Goal: Task Accomplishment & Management: Complete application form

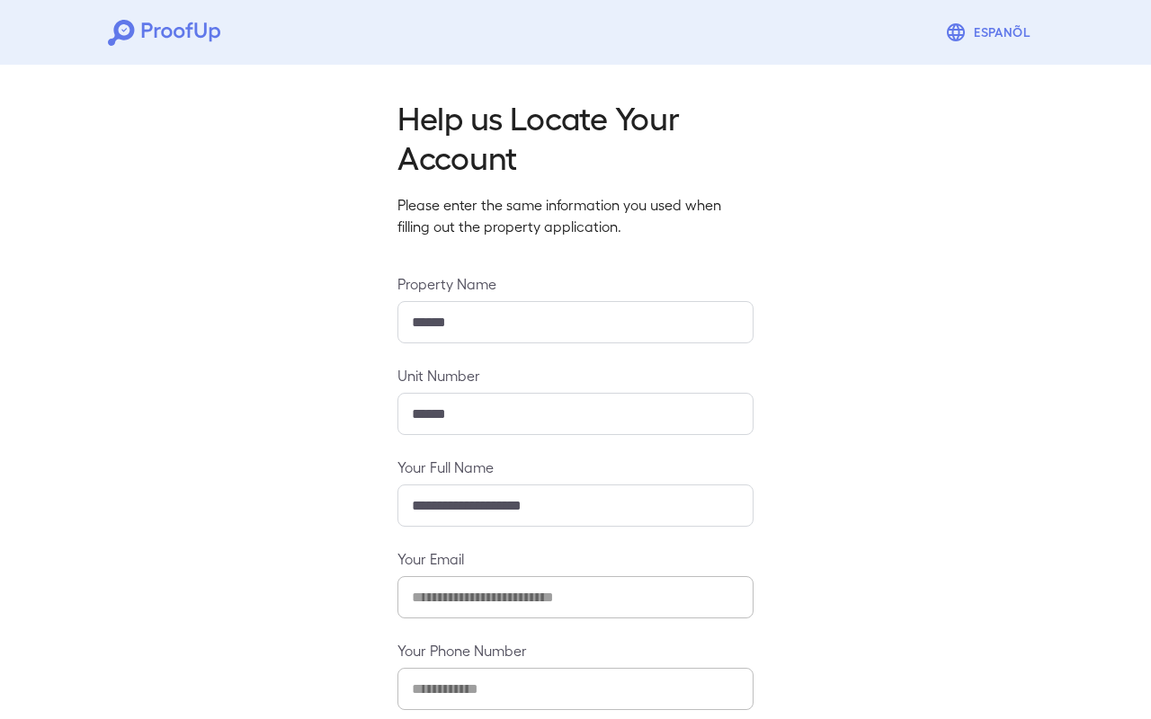
scroll to position [95, 0]
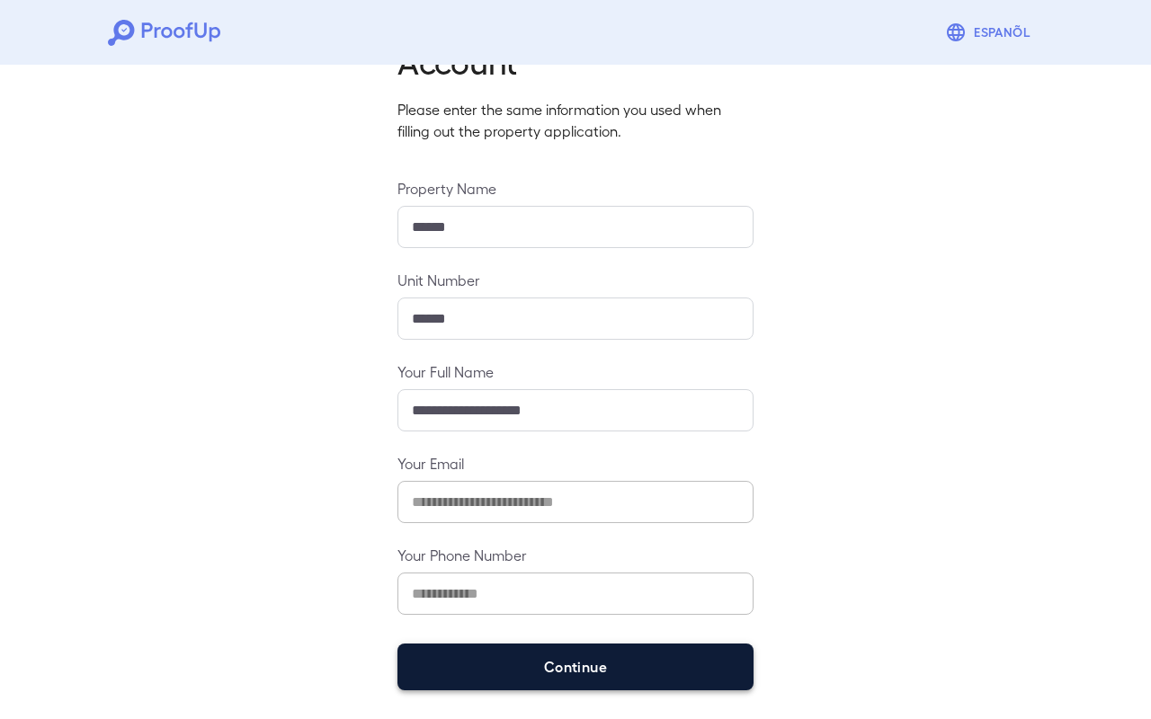
click at [556, 666] on button "Continue" at bounding box center [576, 667] width 356 height 47
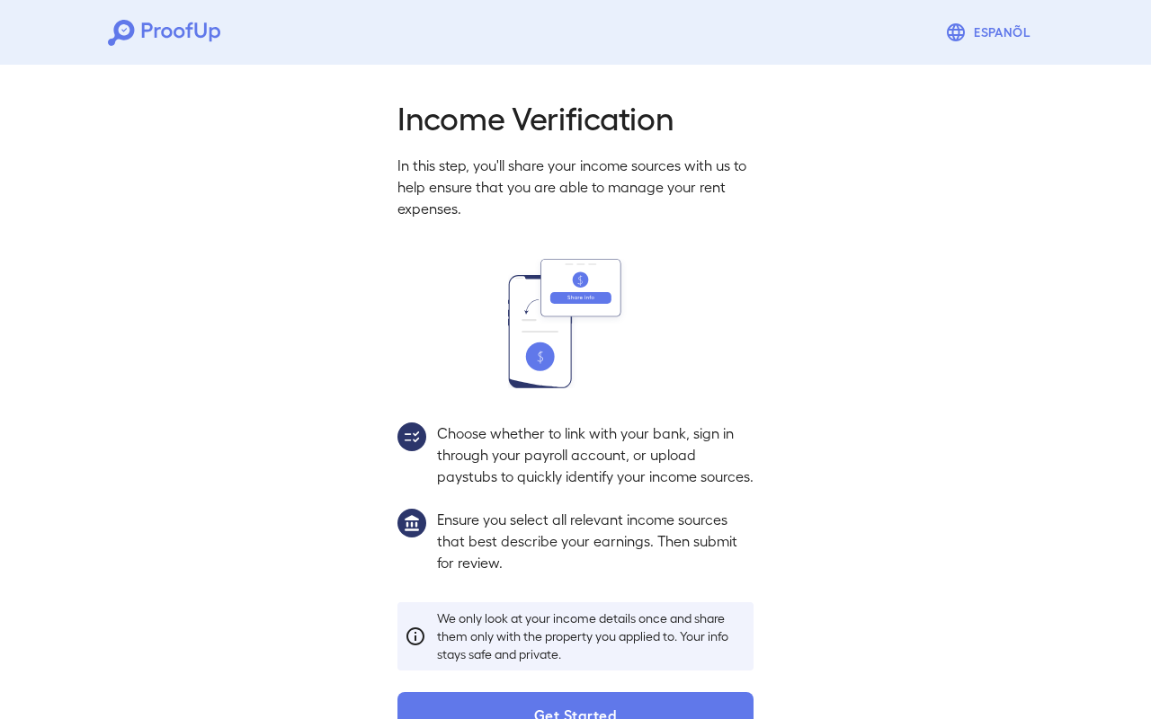
scroll to position [69, 0]
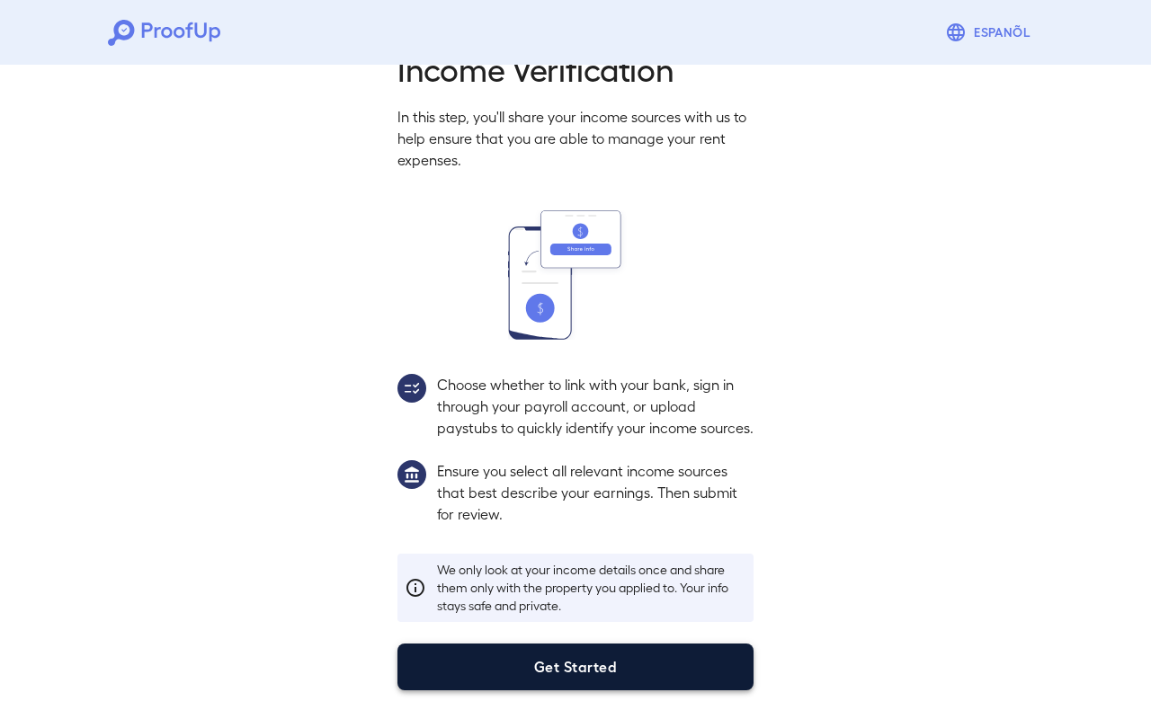
click at [553, 662] on button "Get Started" at bounding box center [576, 667] width 356 height 47
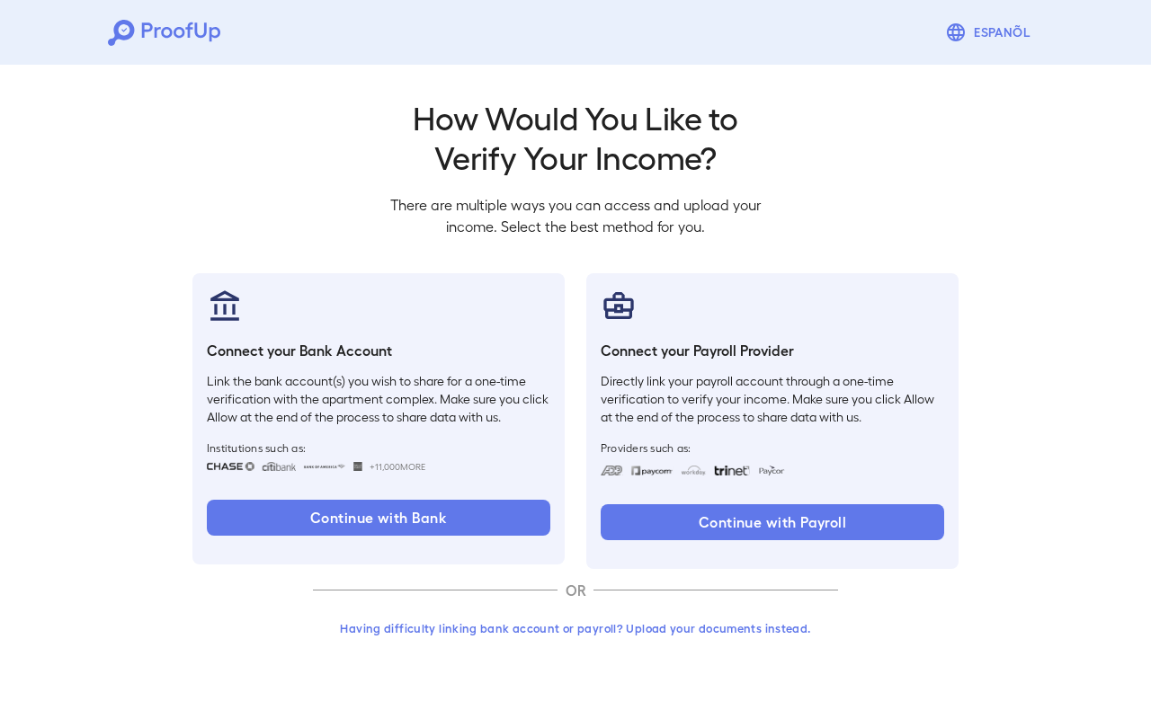
click at [469, 623] on button "Having difficulty linking bank account or payroll? Upload your documents instea…" at bounding box center [575, 628] width 525 height 32
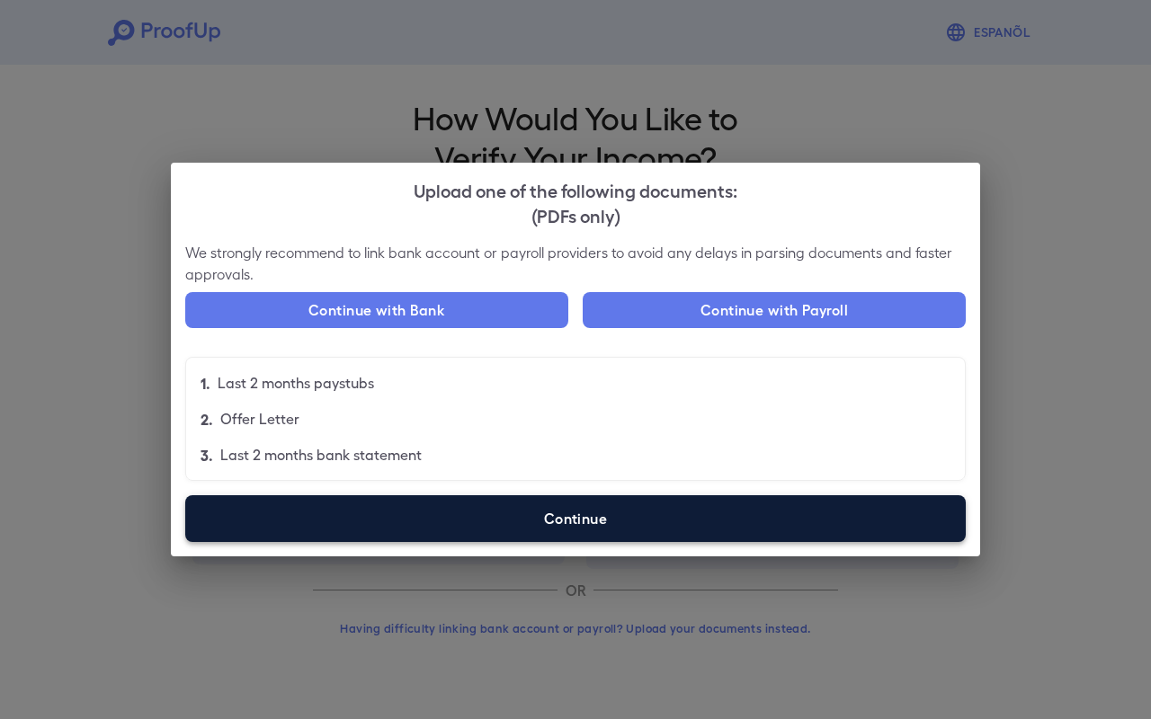
click at [526, 516] on label "Continue" at bounding box center [575, 519] width 781 height 47
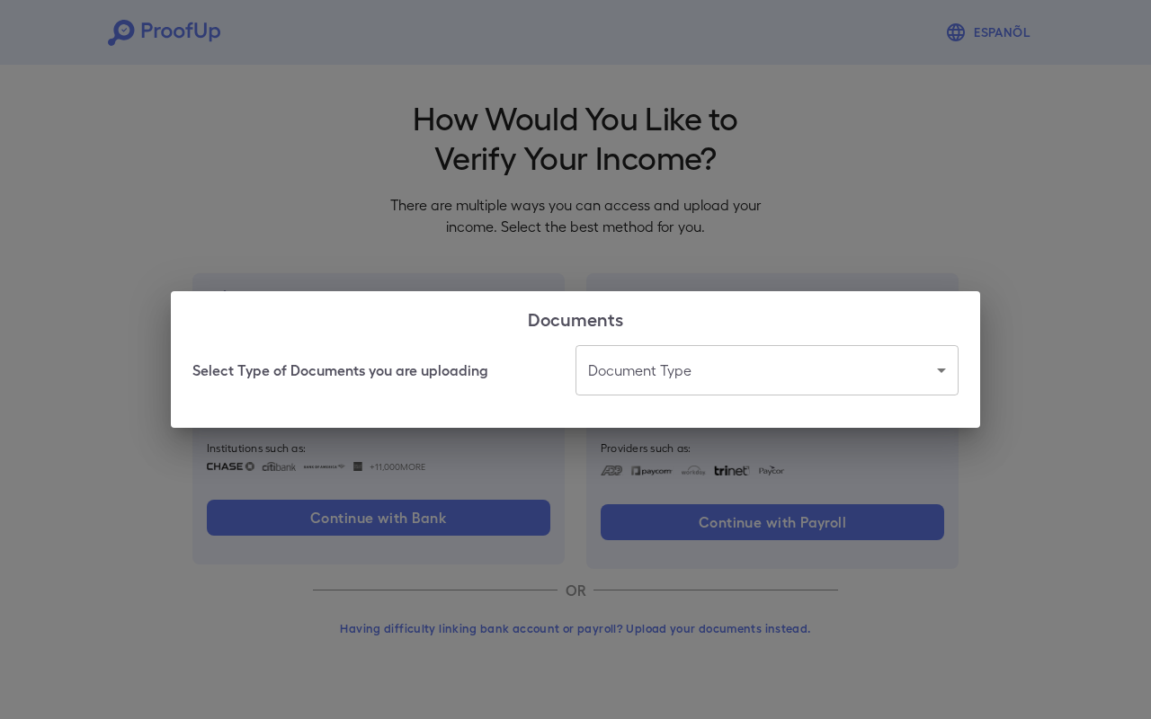
click at [658, 381] on body "Espanõl Go back How Would You Like to Verify Your Income? There are multiple wa…" at bounding box center [575, 343] width 1151 height 687
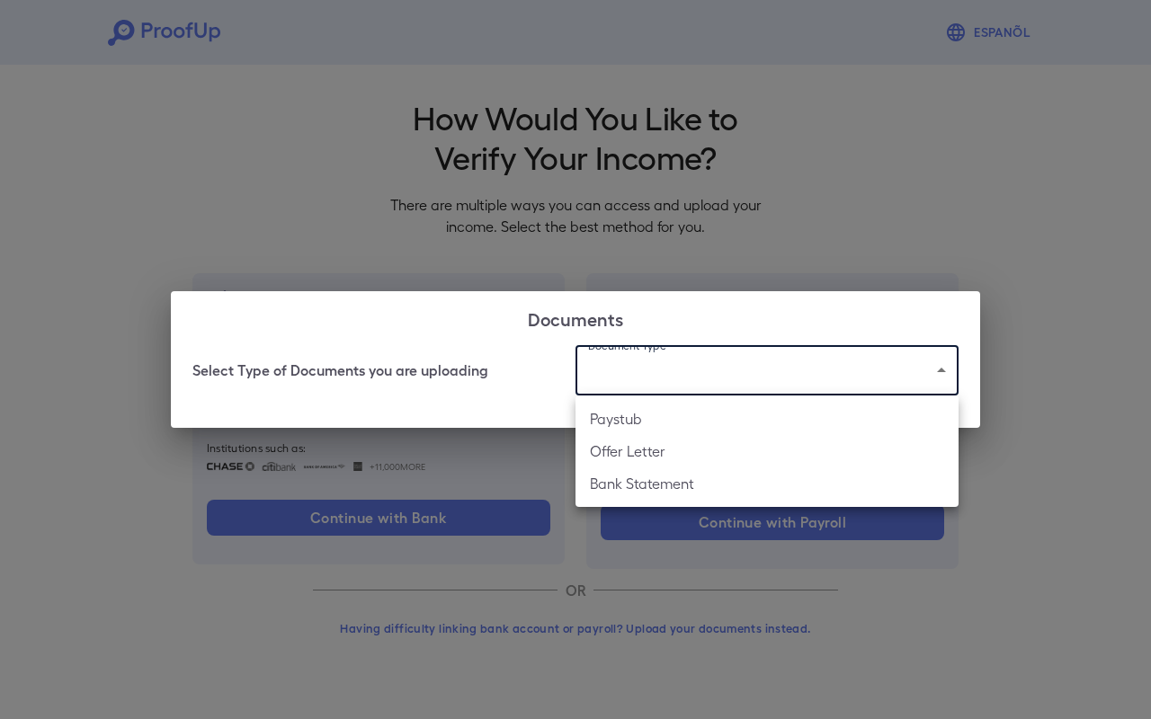
click at [663, 418] on li "Paystub" at bounding box center [767, 419] width 383 height 32
type input "*******"
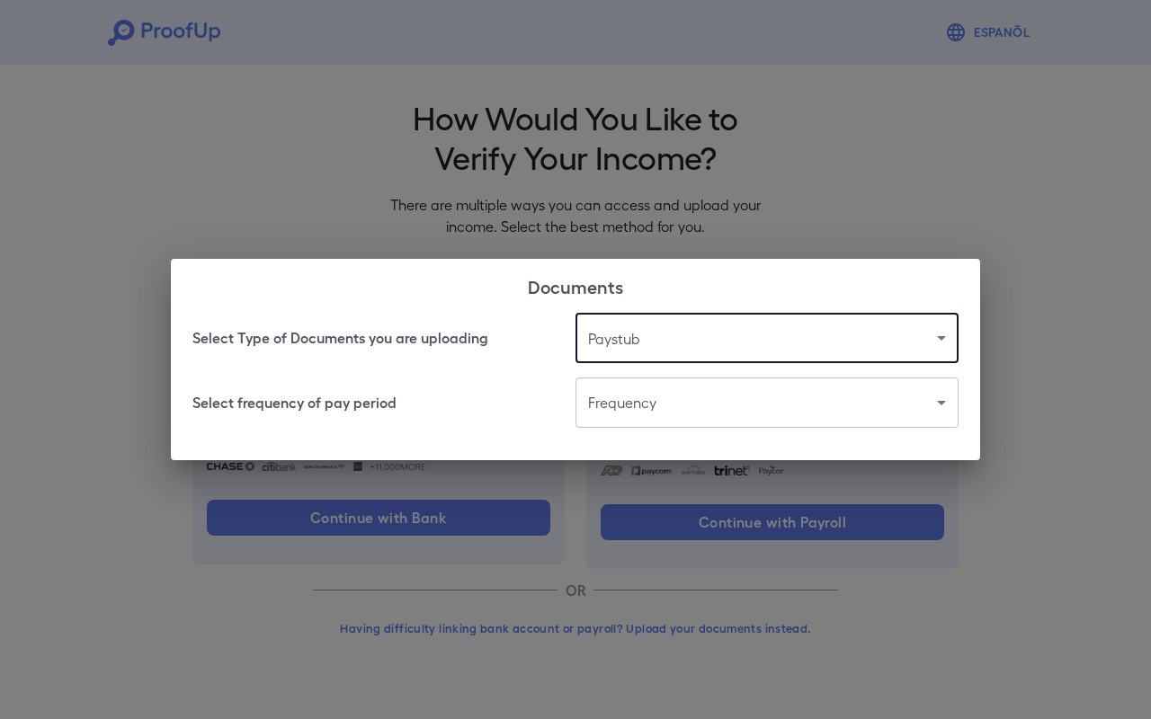
click at [650, 410] on body "Espanõl Go back How Would You Like to Verify Your Income? There are multiple wa…" at bounding box center [575, 343] width 1151 height 687
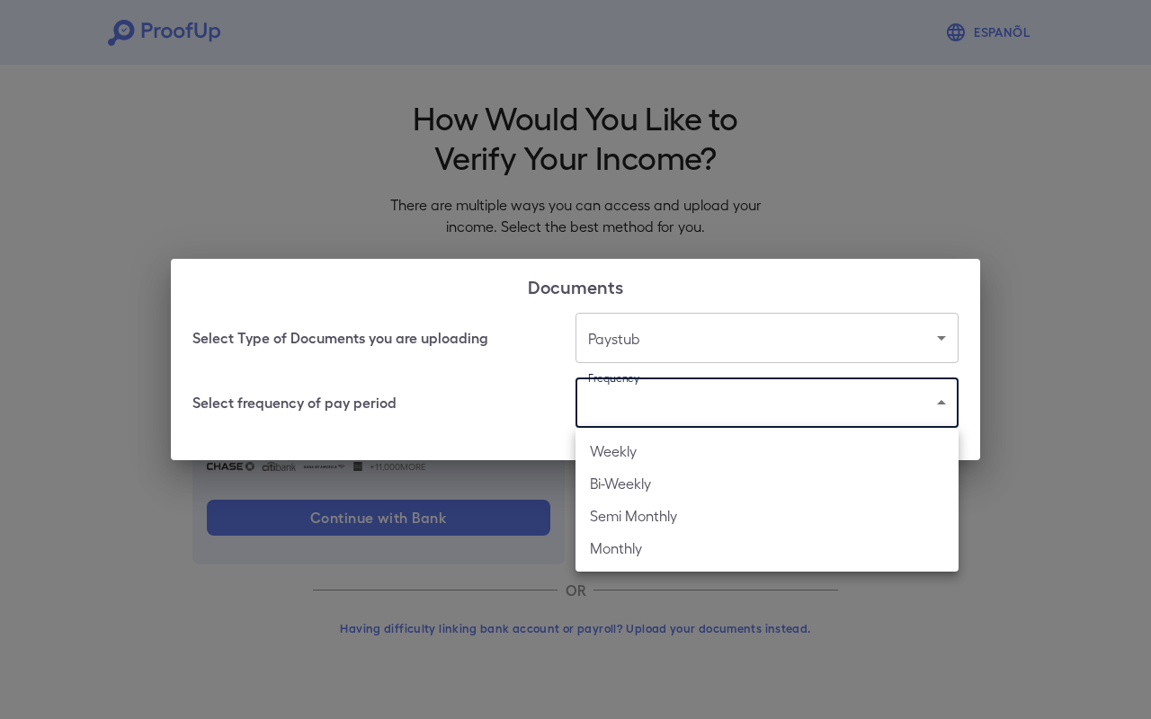
click at [633, 446] on li "Weekly" at bounding box center [767, 451] width 383 height 32
type input "******"
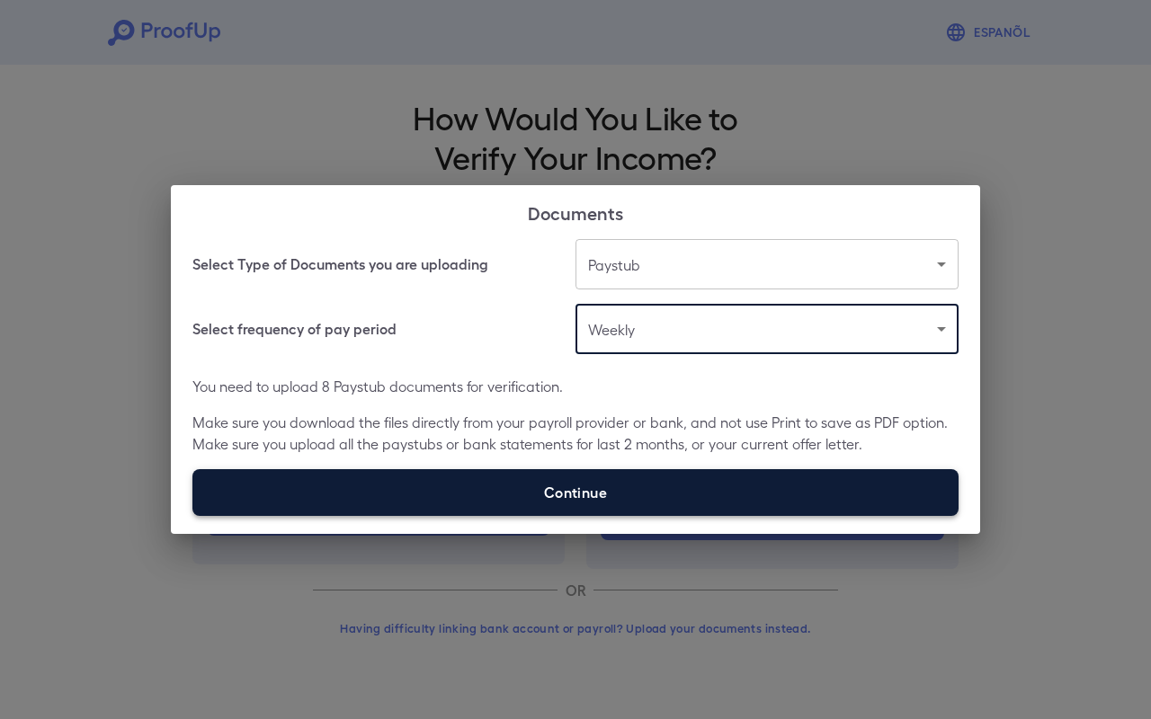
click at [528, 478] on label "Continue" at bounding box center [575, 492] width 766 height 47
click at [193, 515] on input "Continue" at bounding box center [192, 515] width 1 height 1
type input "**********"
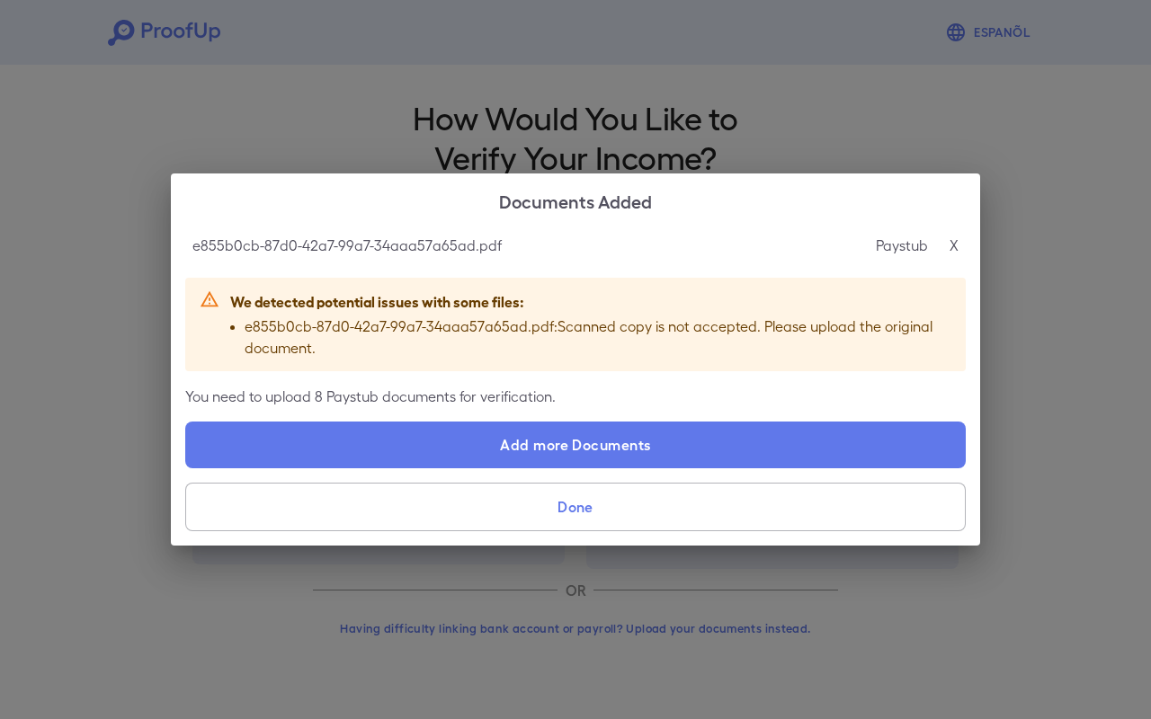
click at [560, 511] on button "Done" at bounding box center [575, 507] width 781 height 49
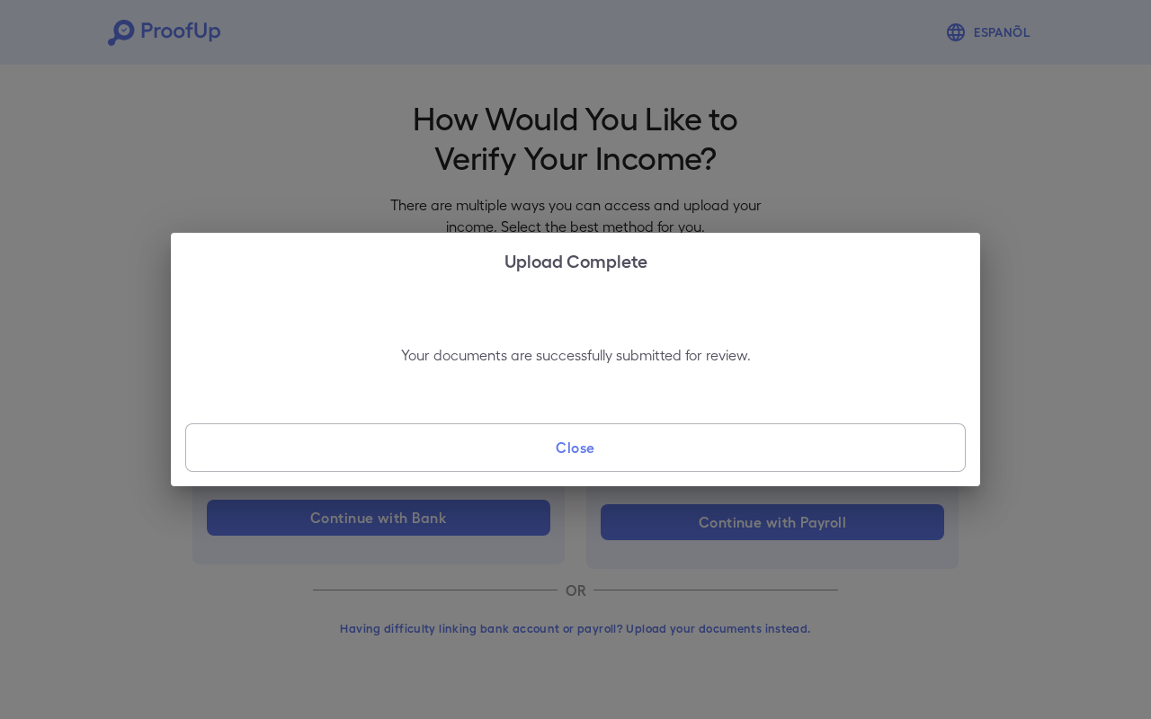
click at [594, 469] on button "Close" at bounding box center [575, 448] width 781 height 49
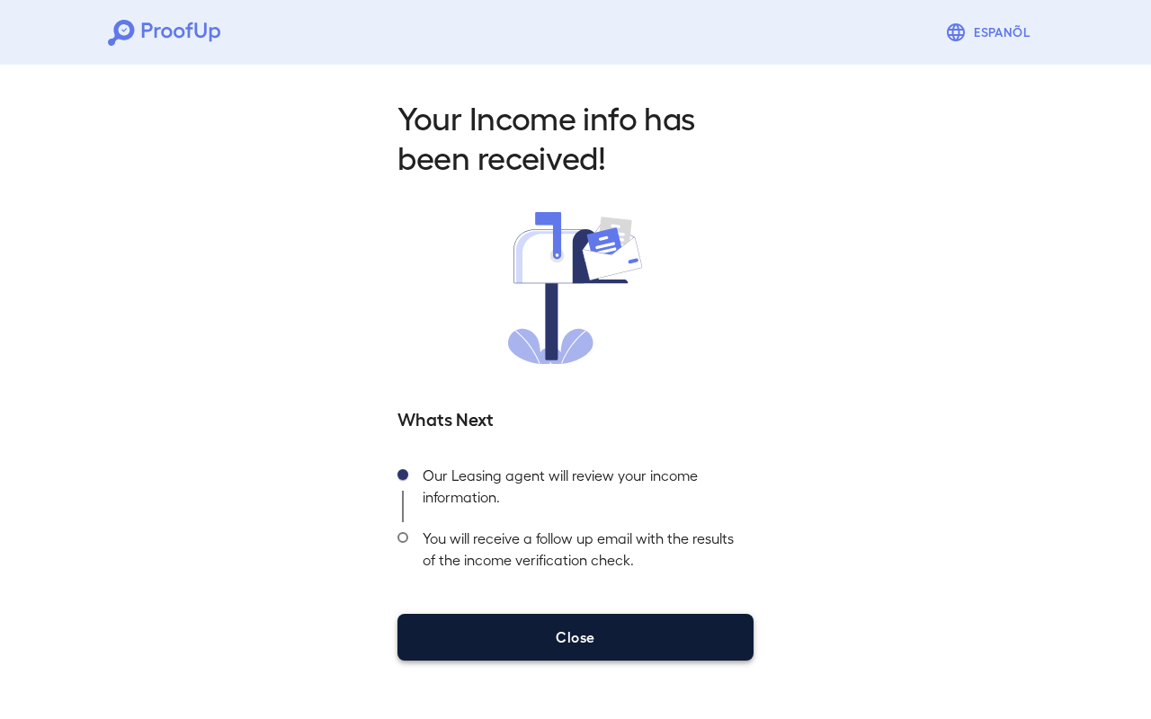
click at [619, 639] on button "Close" at bounding box center [576, 637] width 356 height 47
